Goal: Transaction & Acquisition: Purchase product/service

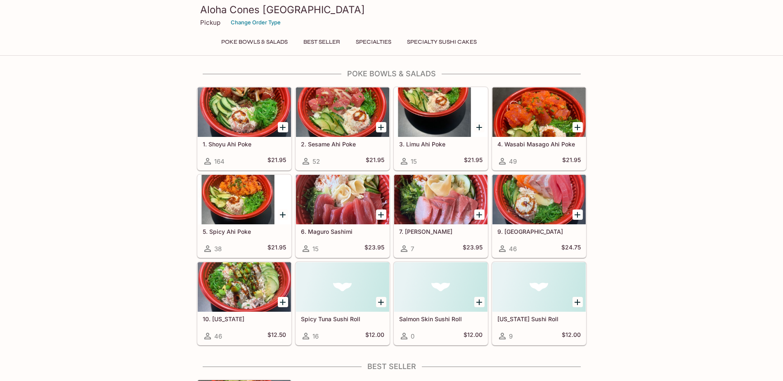
click at [352, 113] on div at bounding box center [342, 112] width 93 height 50
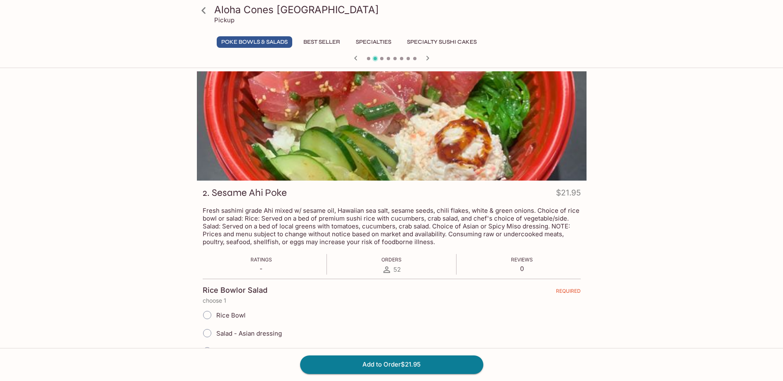
click at [311, 41] on button "Best Seller" at bounding box center [322, 42] width 46 height 12
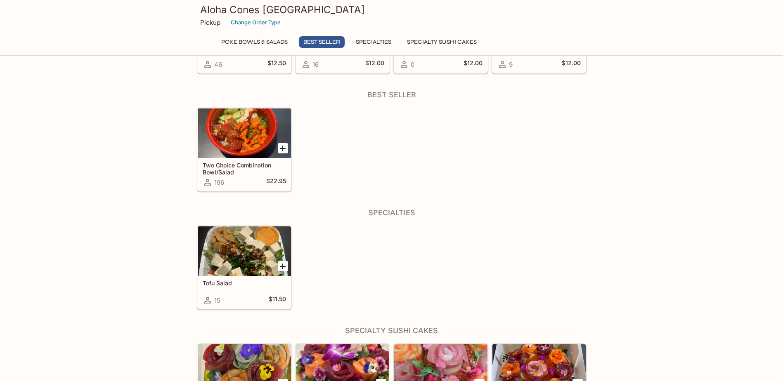
scroll to position [371, 0]
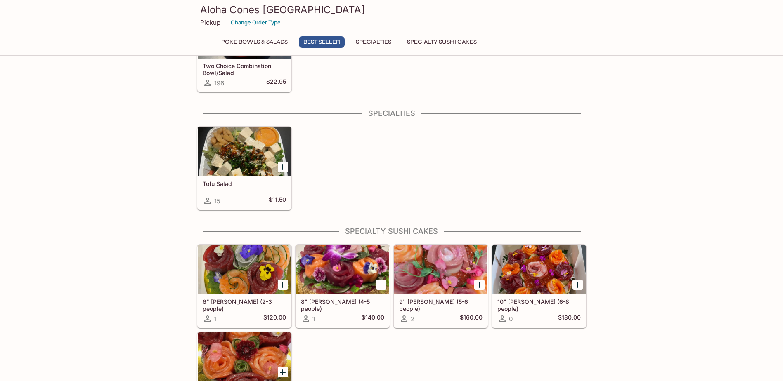
click at [438, 279] on div at bounding box center [440, 270] width 93 height 50
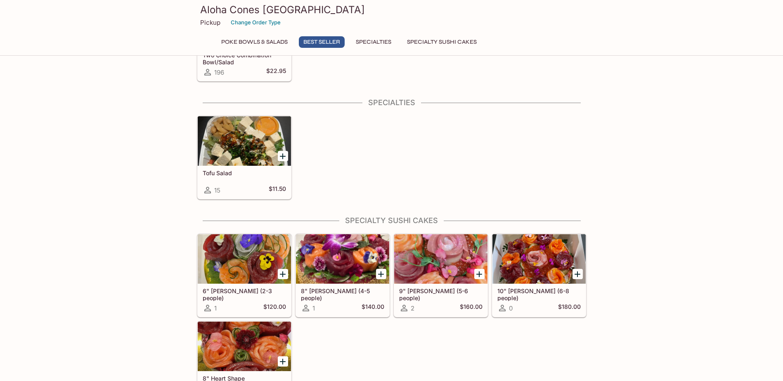
scroll to position [406, 0]
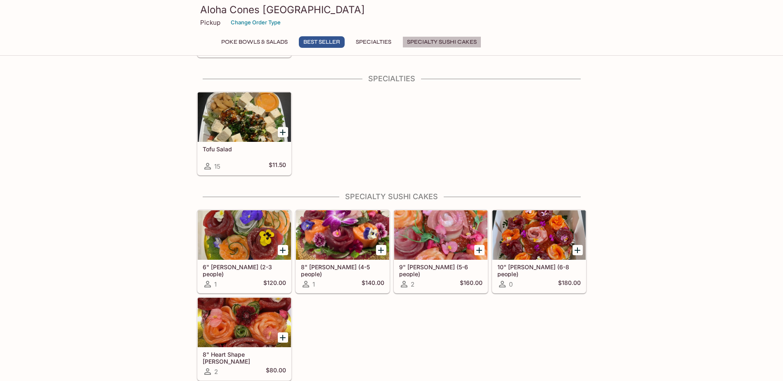
click at [461, 44] on button "Specialty Sushi Cakes" at bounding box center [441, 42] width 79 height 12
click at [237, 320] on div at bounding box center [244, 323] width 93 height 50
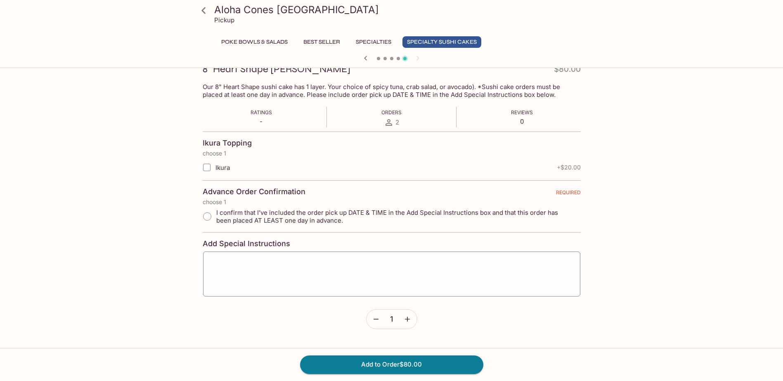
scroll to position [125, 0]
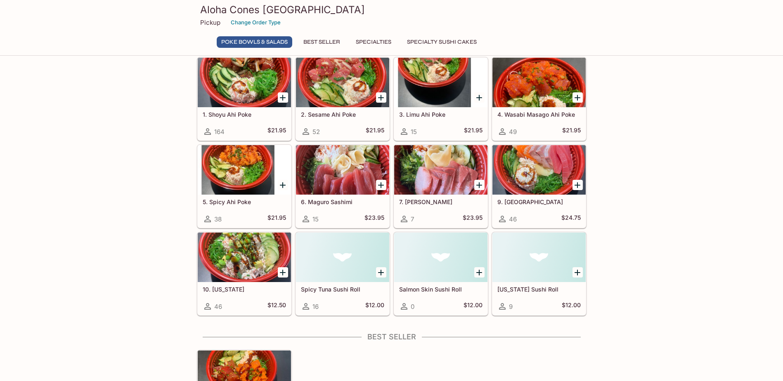
scroll to position [11, 0]
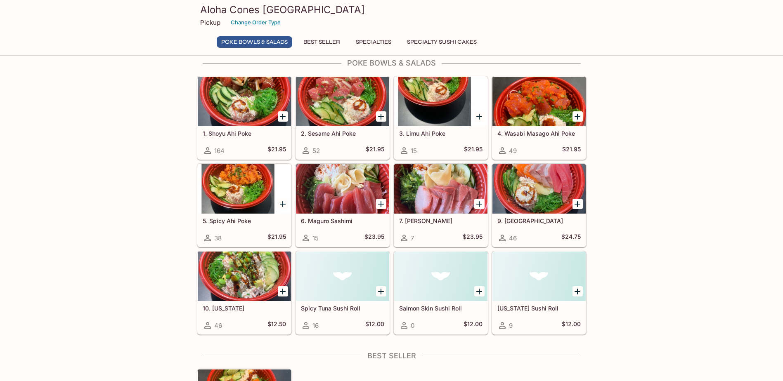
click at [244, 274] on div at bounding box center [244, 277] width 93 height 50
